Goal: Task Accomplishment & Management: Manage account settings

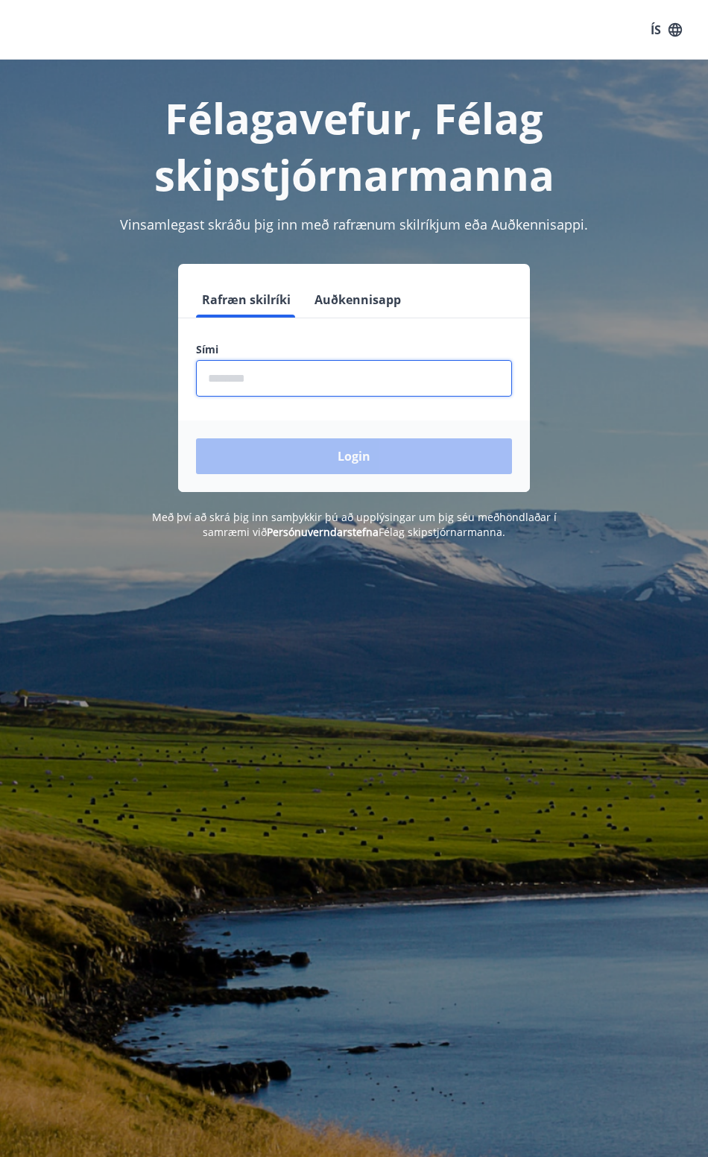
click at [300, 375] on input "phone" at bounding box center [354, 378] width 316 height 37
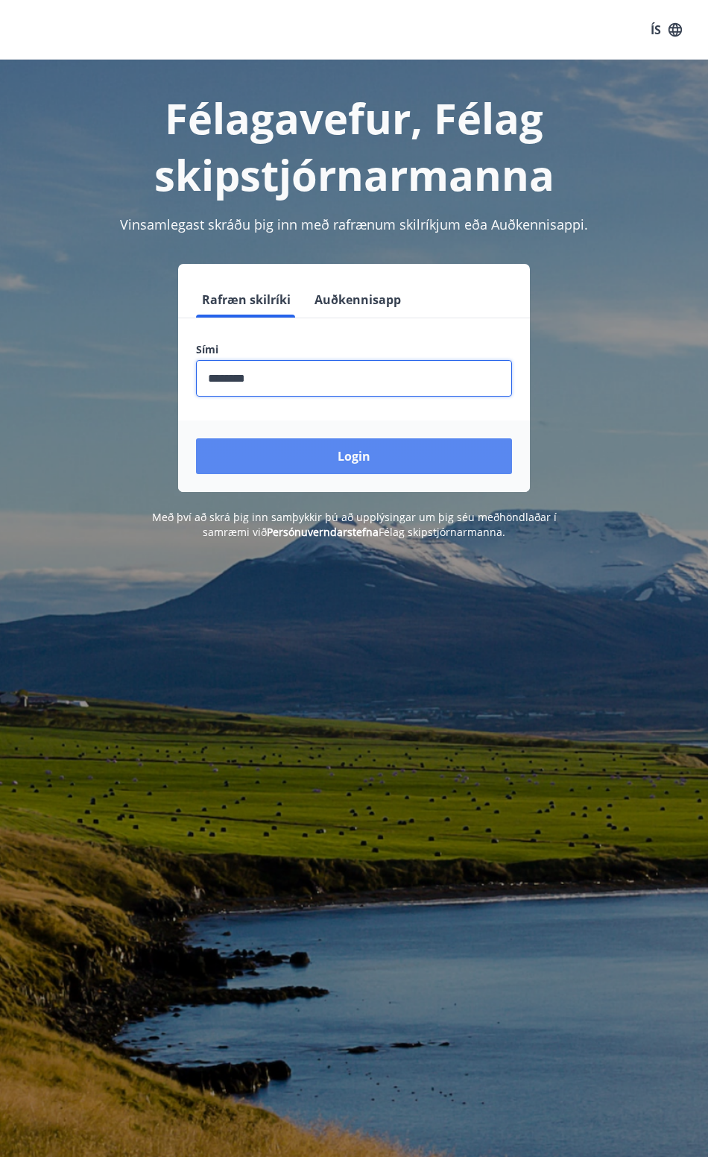
type input "********"
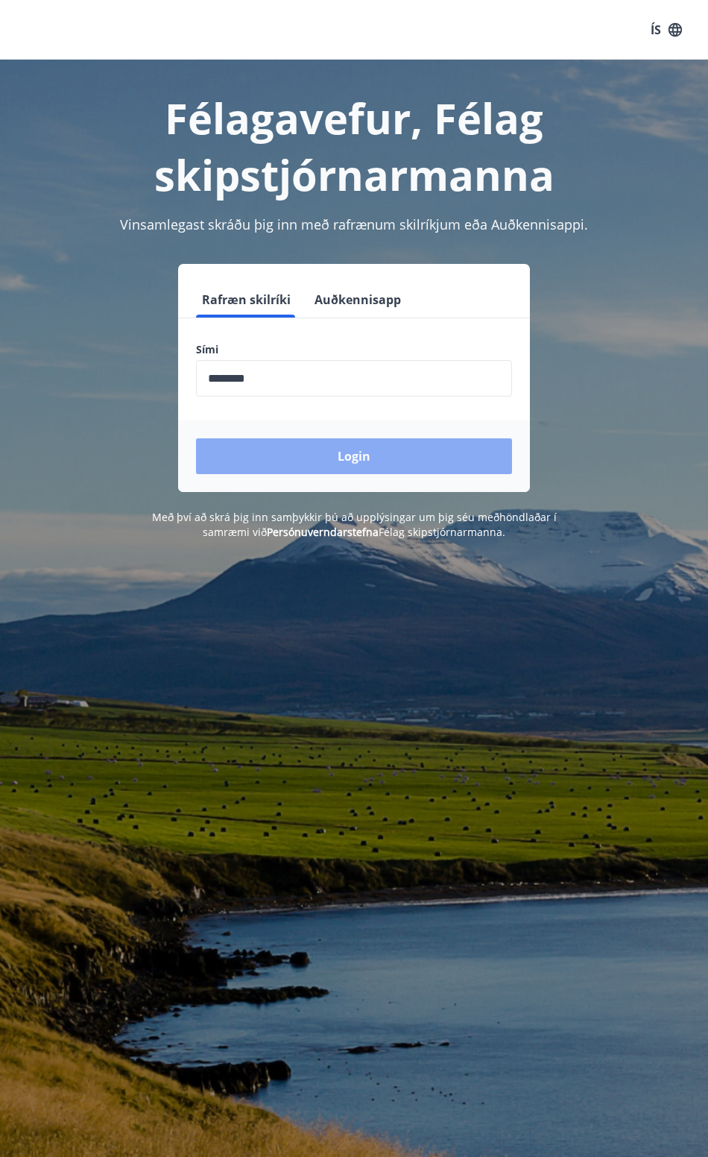
click at [290, 456] on button "Login" at bounding box center [354, 456] width 316 height 36
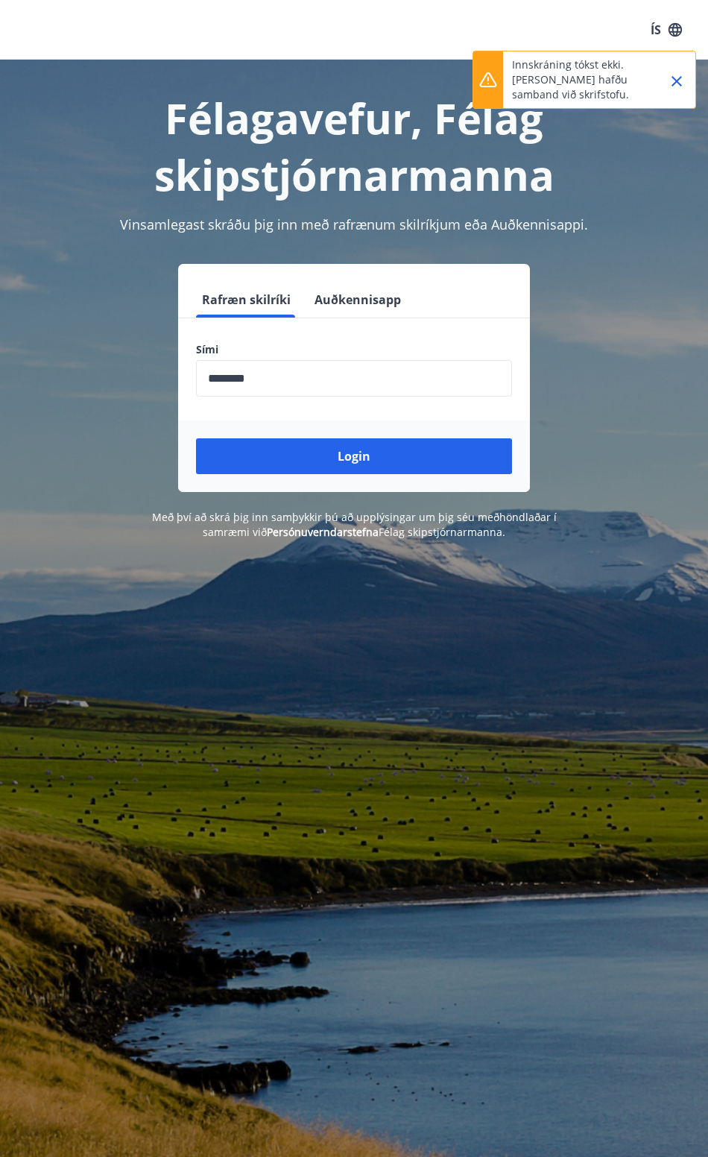
click at [291, 379] on input "phone" at bounding box center [354, 378] width 316 height 37
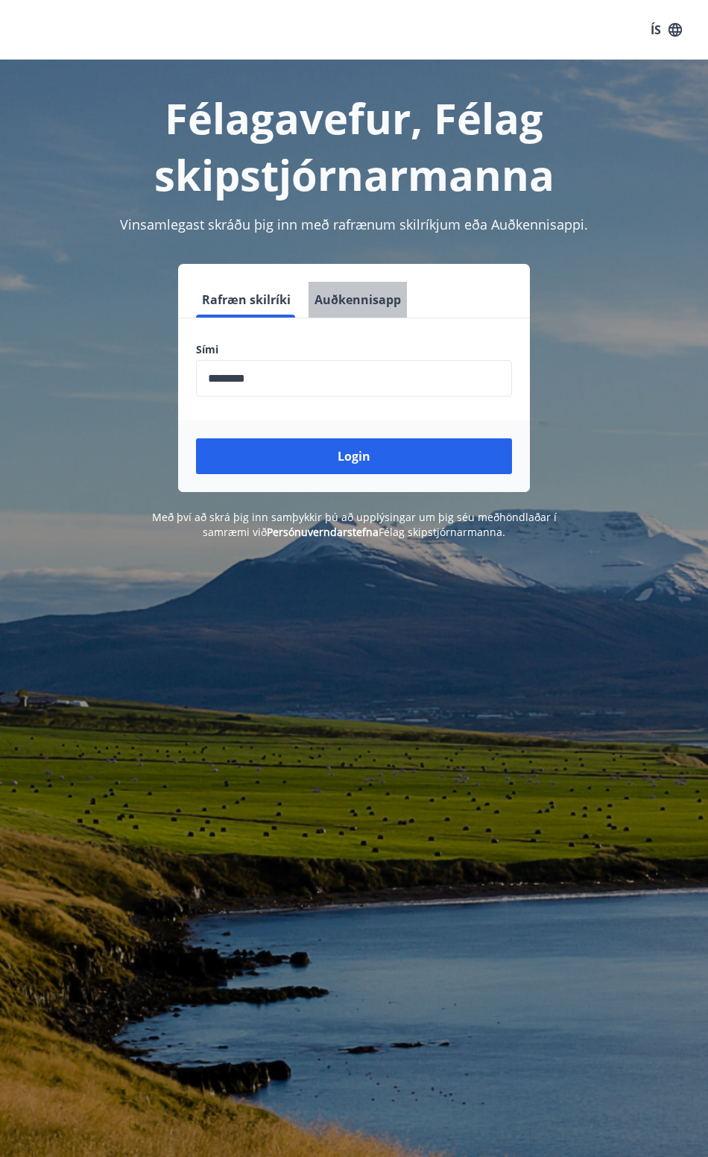
click at [344, 302] on button "Auðkennisapp" at bounding box center [358, 300] width 98 height 36
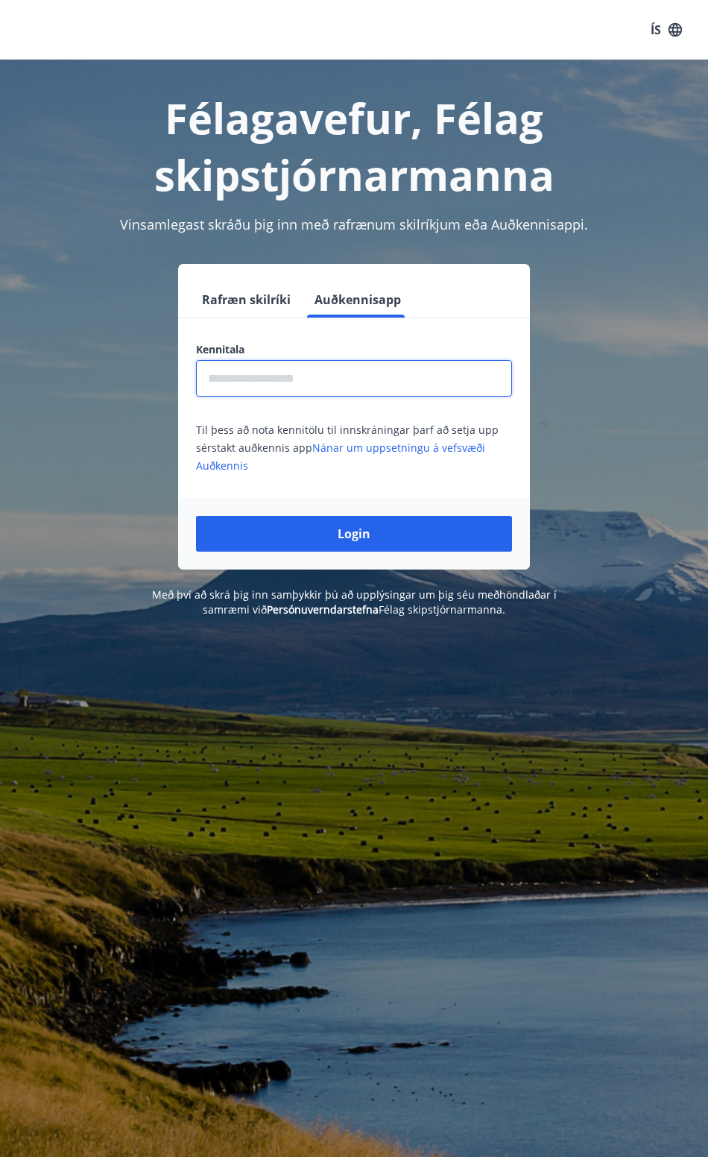
click at [291, 379] on input "text" at bounding box center [354, 378] width 316 height 37
type input "**********"
click at [196, 516] on button "Login" at bounding box center [354, 534] width 316 height 36
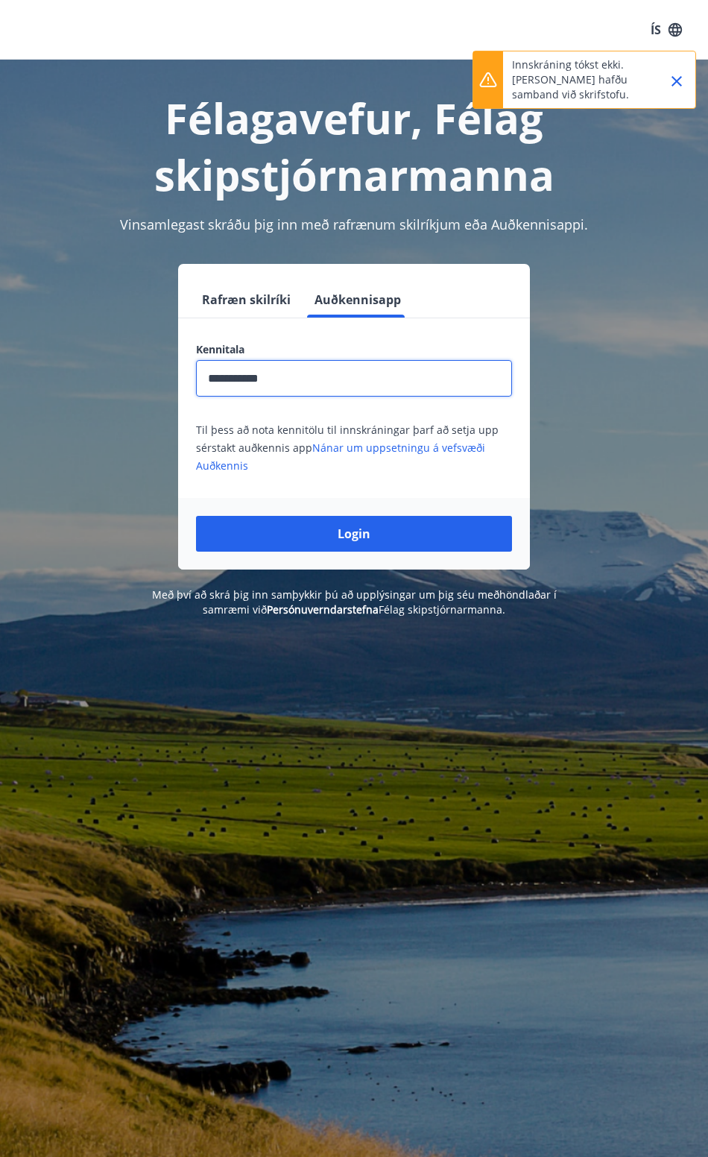
click at [671, 82] on icon "Close" at bounding box center [677, 81] width 18 height 18
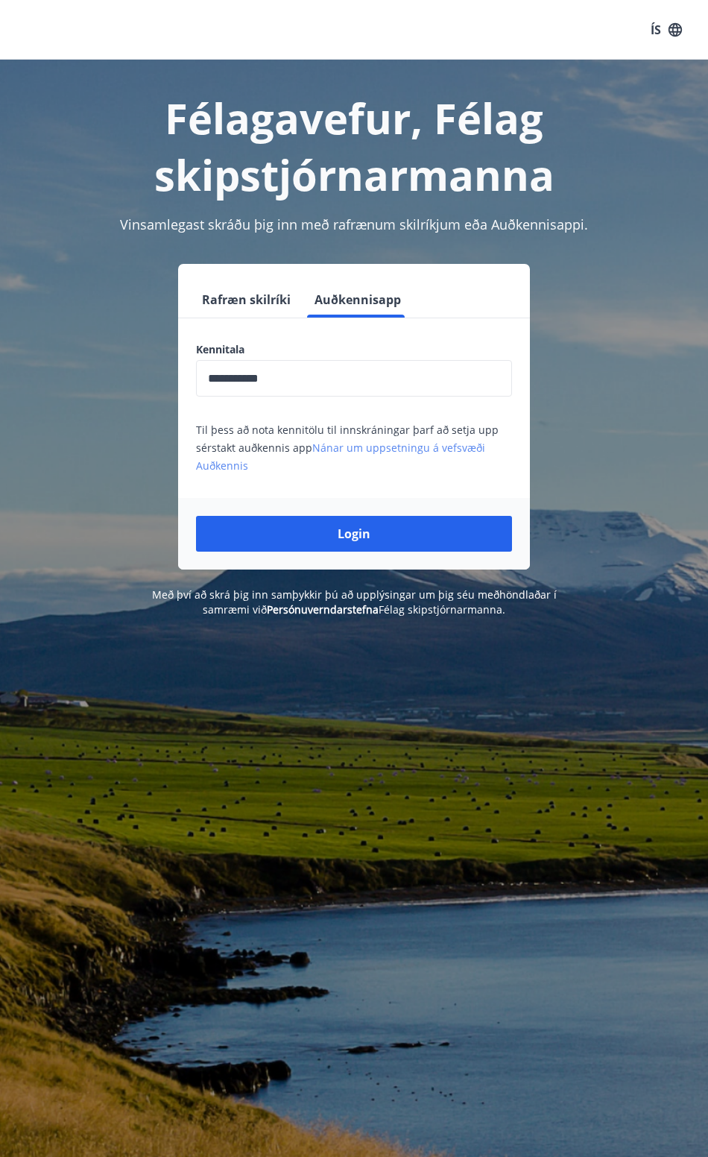
click at [394, 449] on link "Nánar um uppsetningu á vefsvæði Auðkennis" at bounding box center [340, 457] width 289 height 32
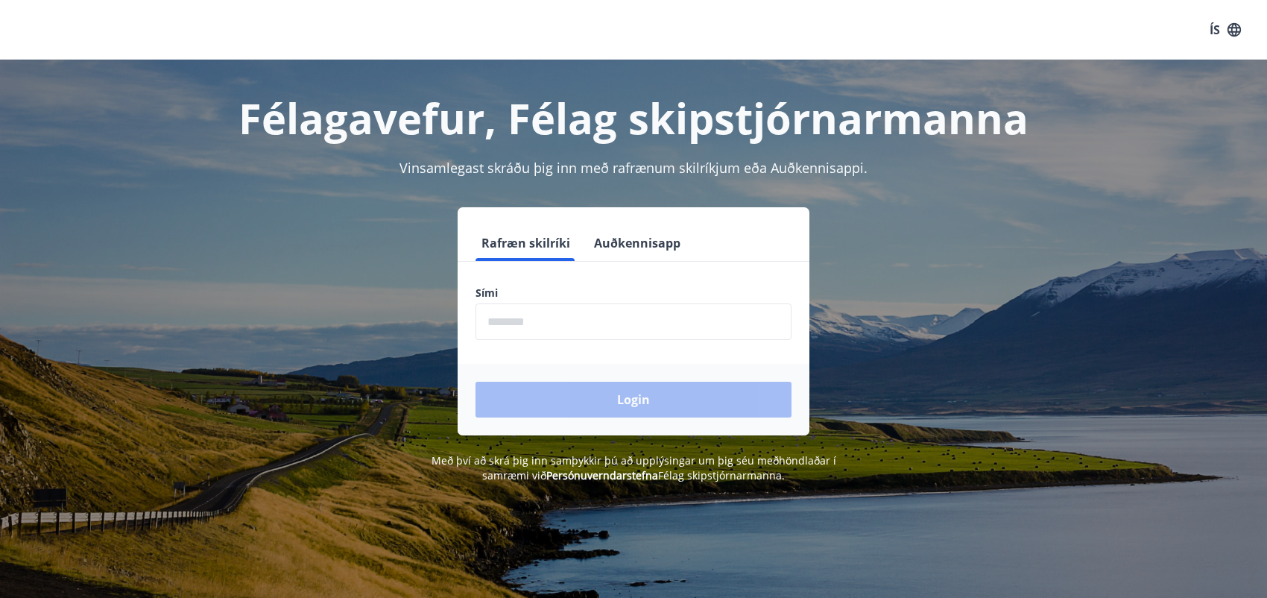
click at [631, 239] on button "Auðkennisapp" at bounding box center [637, 243] width 98 height 36
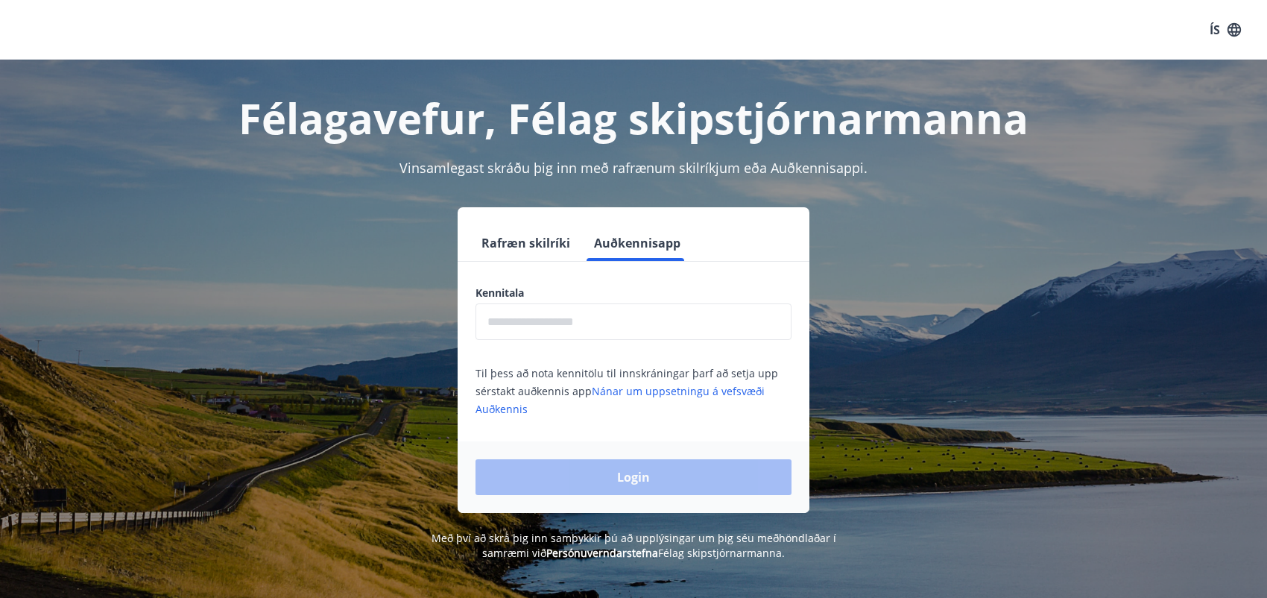
click at [591, 319] on input "text" at bounding box center [634, 321] width 316 height 37
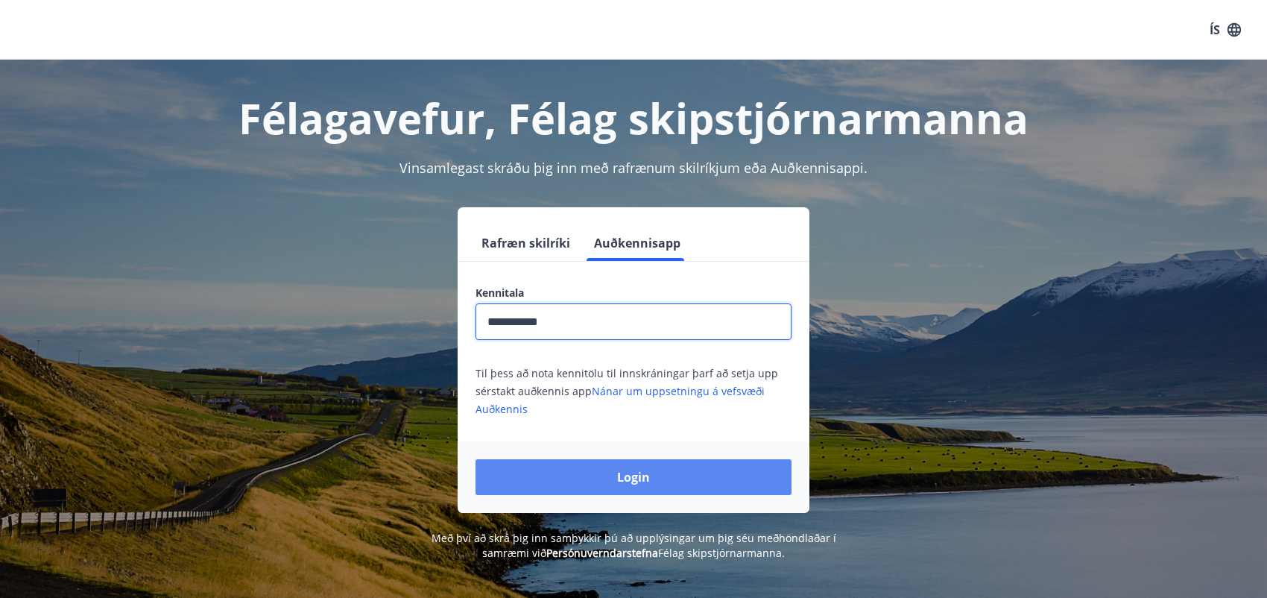
type input "**********"
click at [599, 482] on button "Login" at bounding box center [634, 477] width 316 height 36
click at [540, 477] on button "Login" at bounding box center [634, 477] width 316 height 36
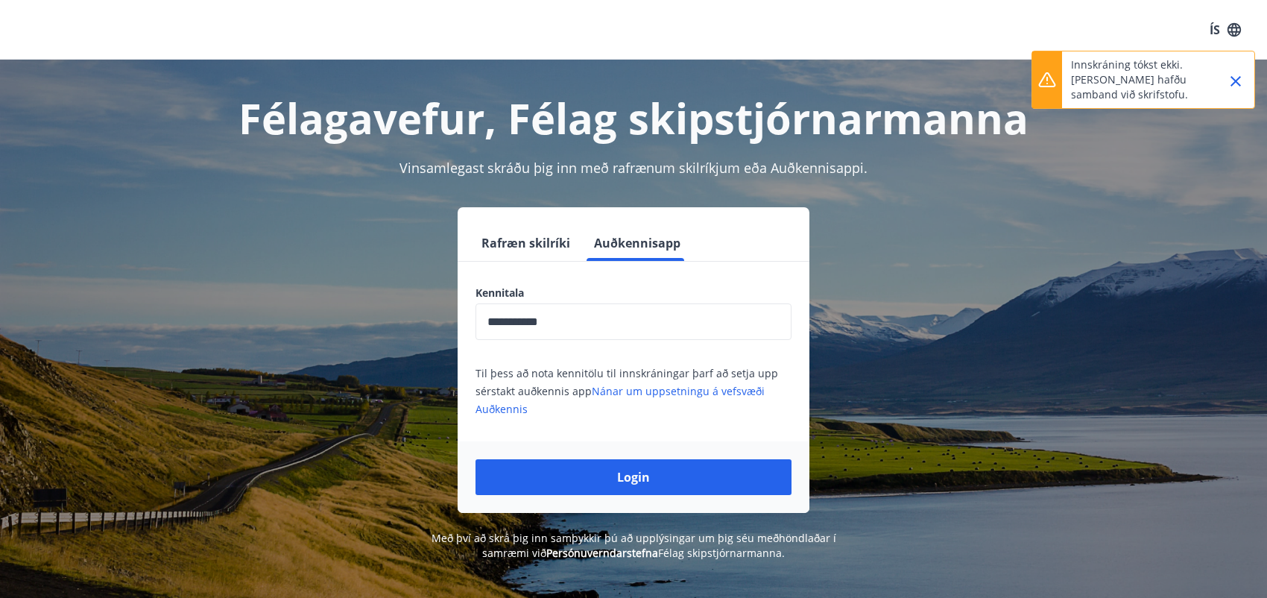
click at [534, 242] on button "Rafræn skilríki" at bounding box center [526, 243] width 101 height 36
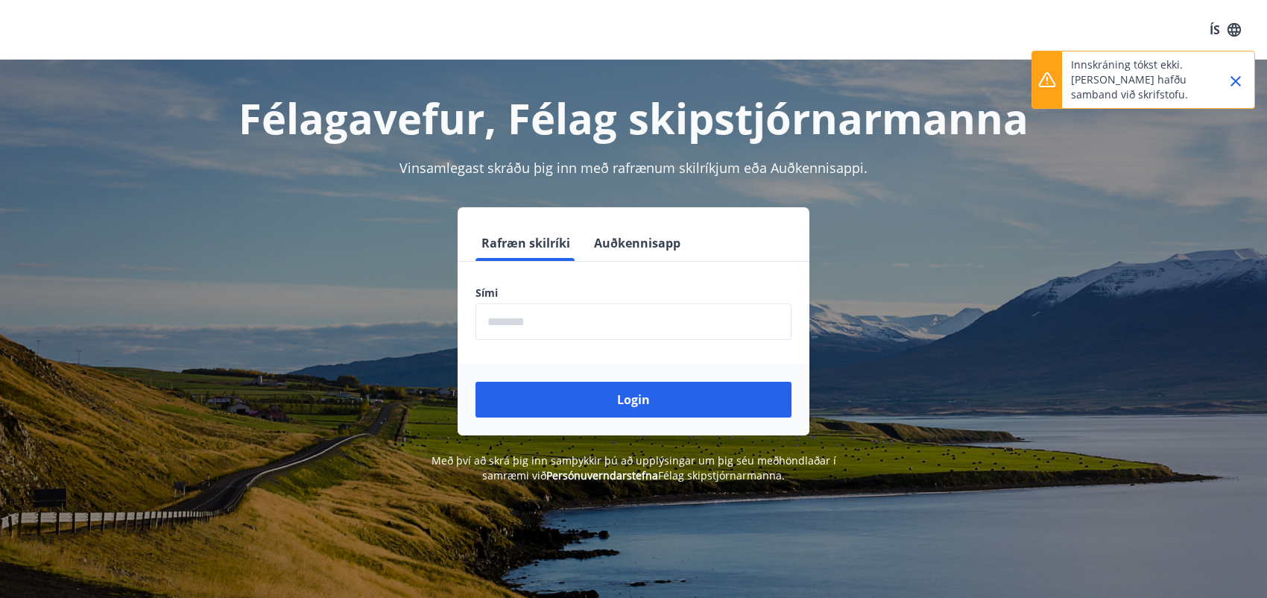
click at [517, 324] on input "phone" at bounding box center [634, 321] width 316 height 37
click at [476, 382] on button "Login" at bounding box center [634, 400] width 316 height 36
click at [1235, 86] on icon "Close" at bounding box center [1236, 81] width 18 height 18
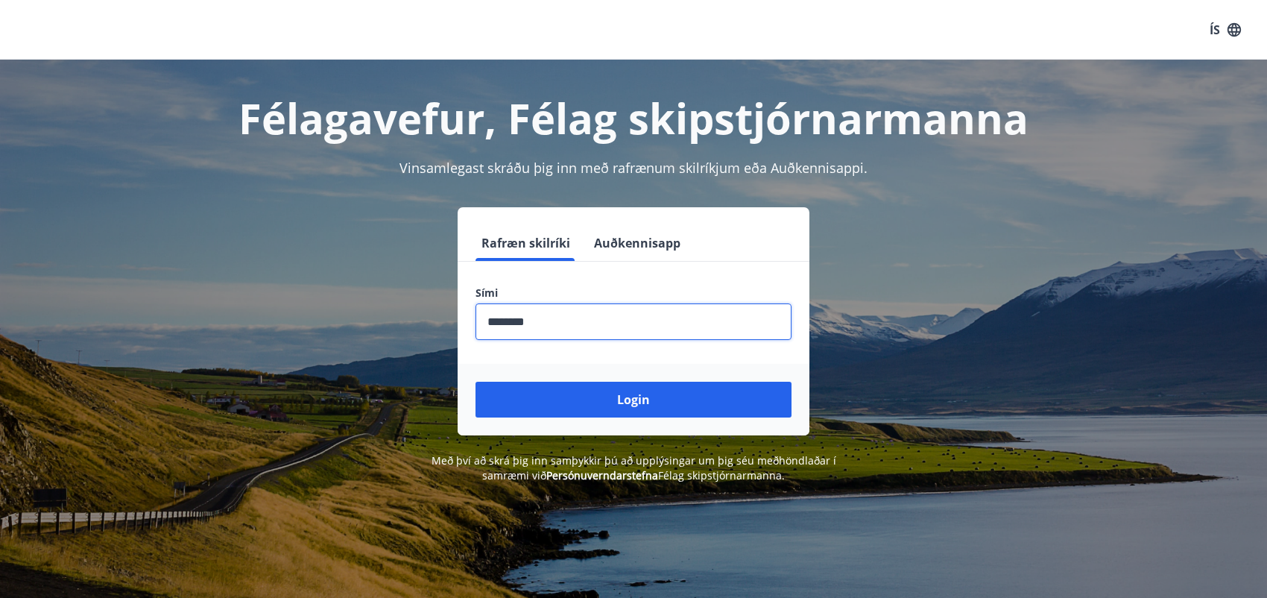
drag, startPoint x: 596, startPoint y: 325, endPoint x: 466, endPoint y: 326, distance: 129.7
click at [466, 326] on div "Sími ​" at bounding box center [634, 313] width 352 height 54
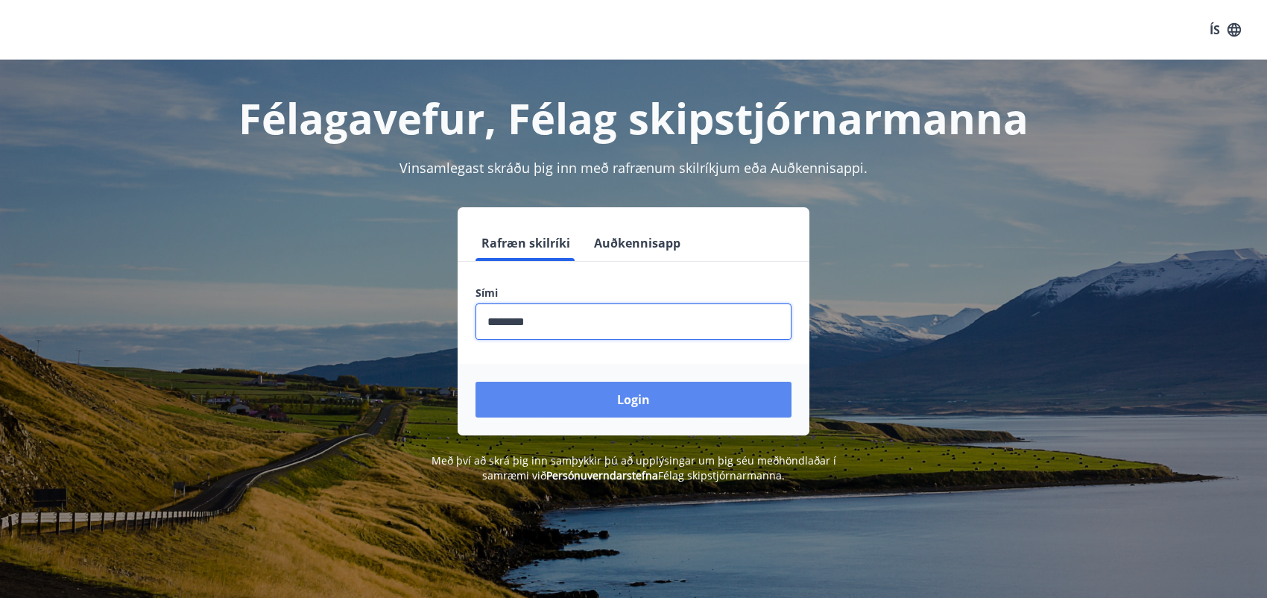
type input "********"
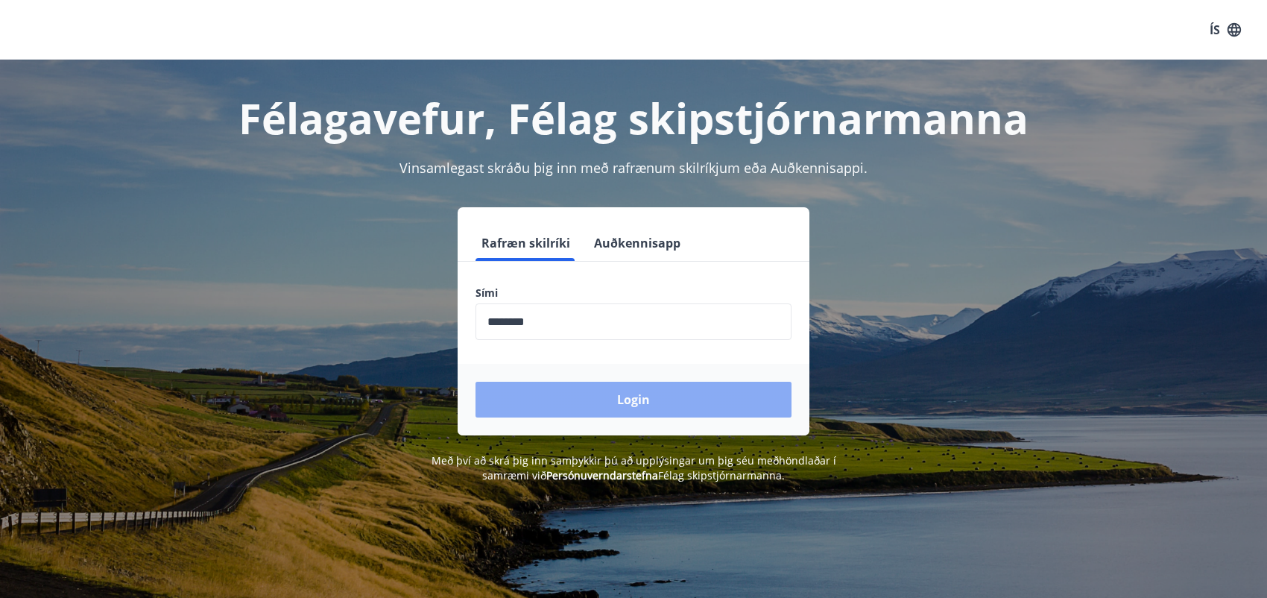
click at [539, 394] on button "Login" at bounding box center [634, 400] width 316 height 36
